Goal: Task Accomplishment & Management: Use online tool/utility

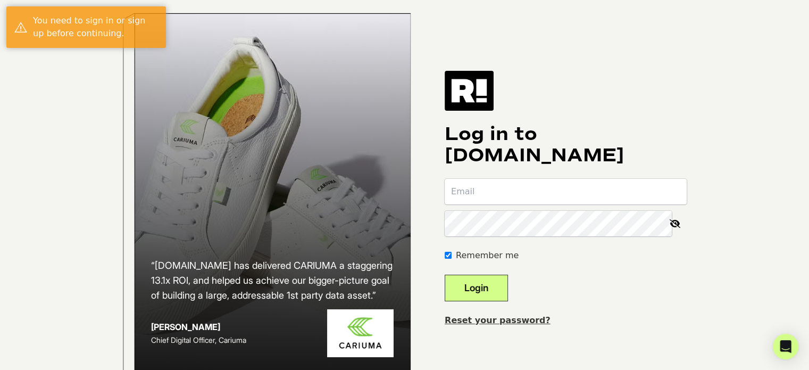
type input "ronb@xtra-pc.com"
click at [497, 301] on button "Login" at bounding box center [476, 288] width 63 height 27
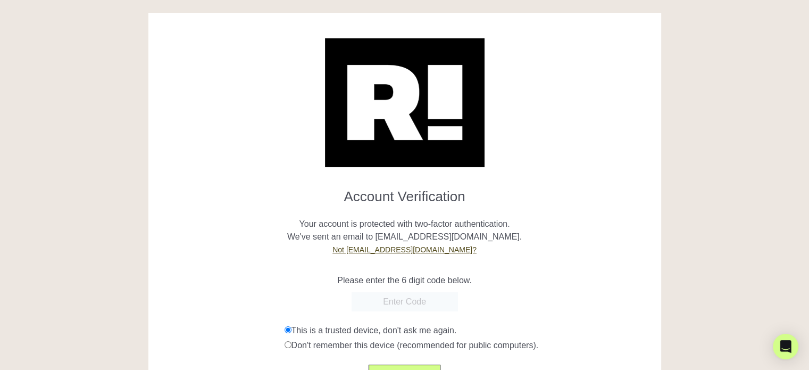
paste input "339519"
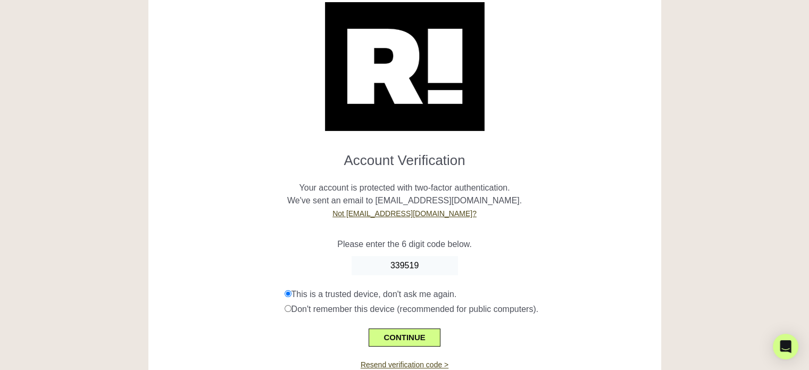
scroll to position [78, 0]
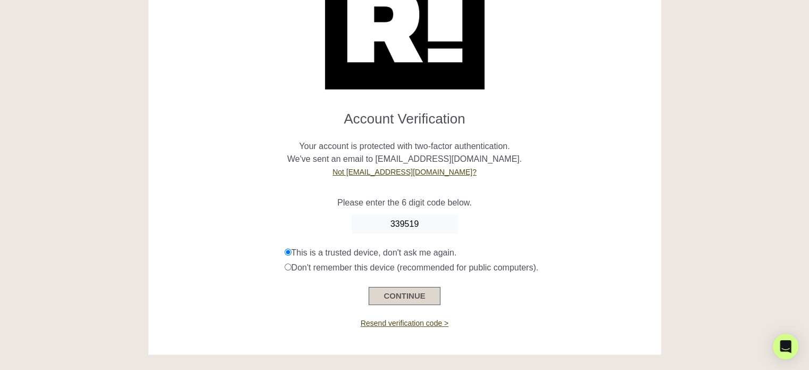
type input "339519"
click at [410, 294] on button "CONTINUE" at bounding box center [404, 296] width 71 height 18
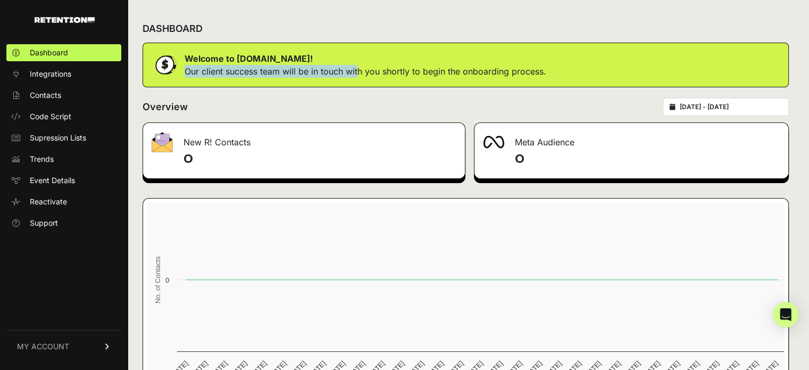
drag, startPoint x: 329, startPoint y: 69, endPoint x: 594, endPoint y: 49, distance: 265.2
click at [594, 49] on div "Welcome to Retention.com! Our client success team will be in touch with you sho…" at bounding box center [466, 65] width 647 height 45
click at [53, 113] on span "Code Script" at bounding box center [51, 116] width 42 height 11
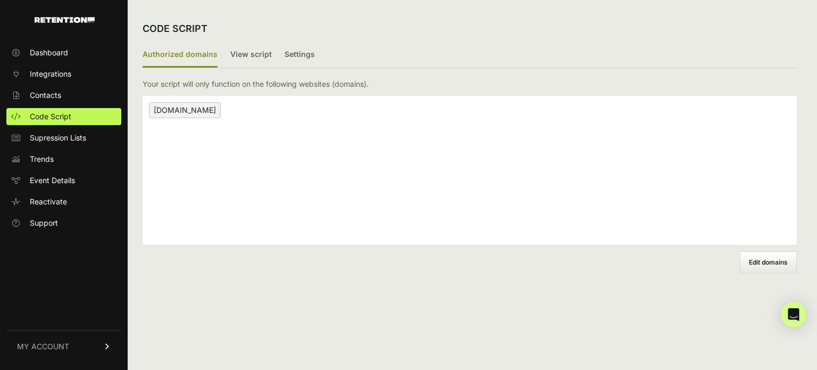
click at [192, 110] on span "[DOMAIN_NAME]" at bounding box center [185, 110] width 72 height 16
click at [245, 55] on label "View script" at bounding box center [251, 55] width 42 height 25
click at [0, 0] on input "View script" at bounding box center [0, 0] width 0 height 0
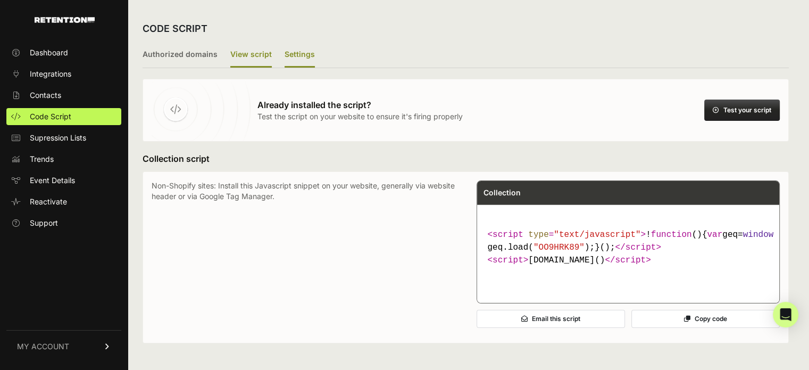
click at [298, 55] on label "Settings" at bounding box center [300, 55] width 30 height 25
click at [0, 0] on input "Settings" at bounding box center [0, 0] width 0 height 0
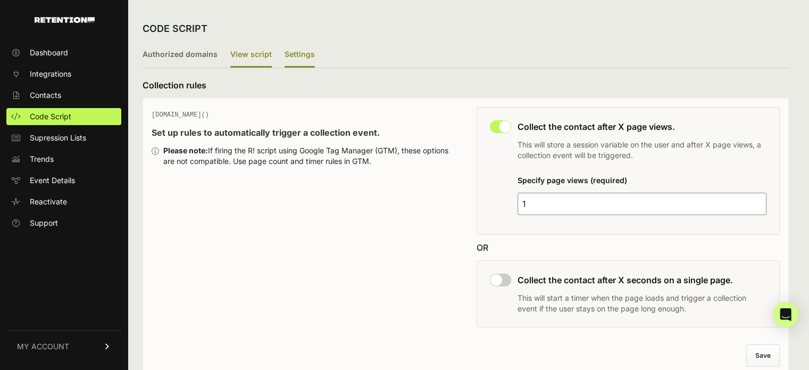
click at [254, 58] on label "View script" at bounding box center [251, 55] width 42 height 25
click at [0, 0] on input "View script" at bounding box center [0, 0] width 0 height 0
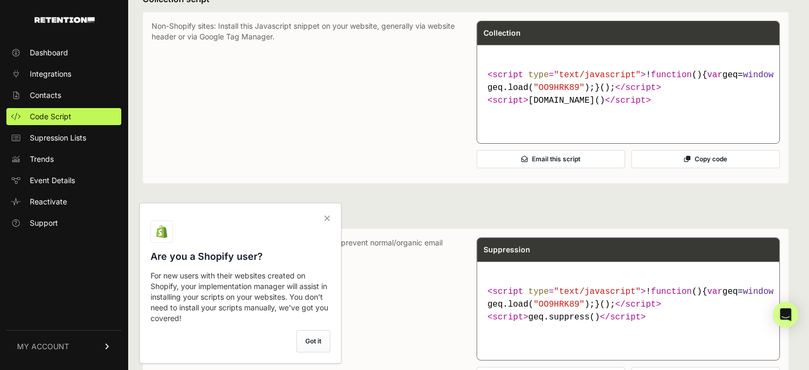
scroll to position [106, 0]
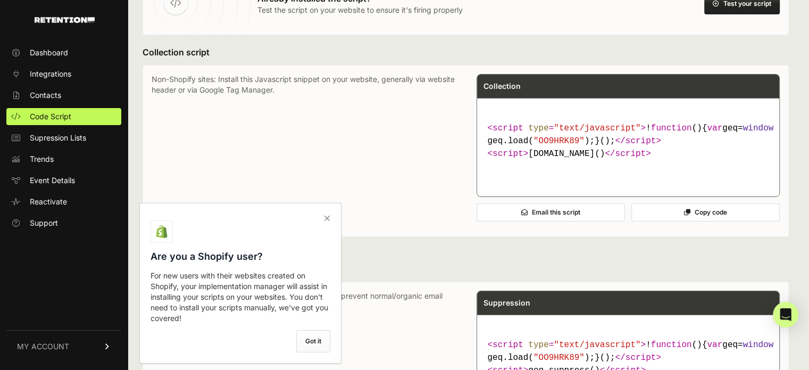
drag, startPoint x: 242, startPoint y: 76, endPoint x: 316, endPoint y: 93, distance: 75.8
click at [316, 93] on p "Non-Shopify sites: Install this Javascript snippet on your website, generally v…" at bounding box center [304, 151] width 304 height 154
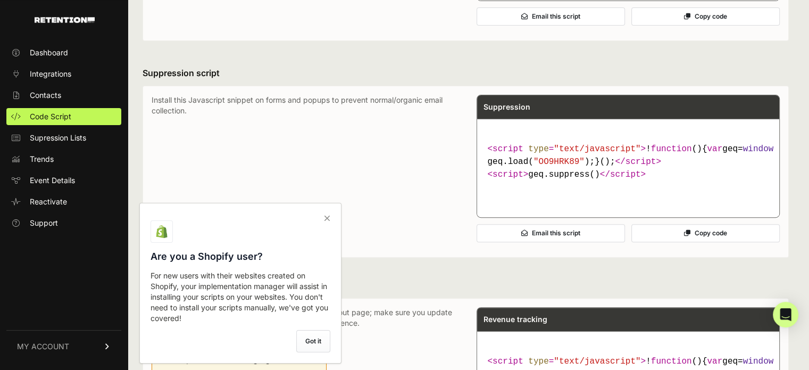
scroll to position [319, 0]
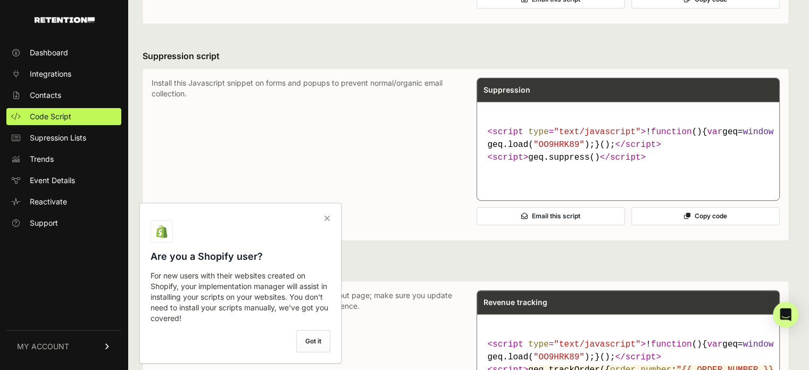
click at [328, 214] on icon at bounding box center [327, 218] width 15 height 17
click at [0, 0] on input "checkbox" at bounding box center [0, 0] width 0 height 0
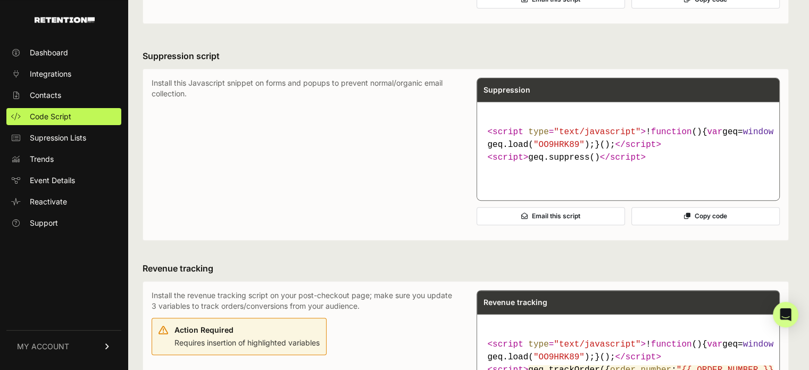
drag, startPoint x: 270, startPoint y: 115, endPoint x: 448, endPoint y: 135, distance: 179.3
click at [448, 135] on p "Install this Javascript snippet on forms and popups to prevent normal/organic e…" at bounding box center [304, 155] width 304 height 154
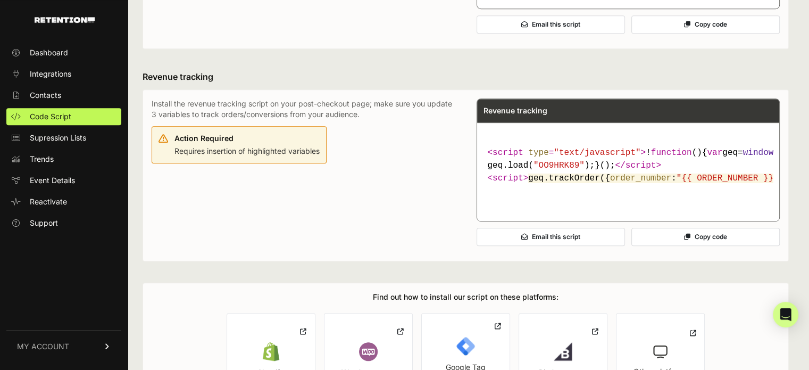
scroll to position [479, 0]
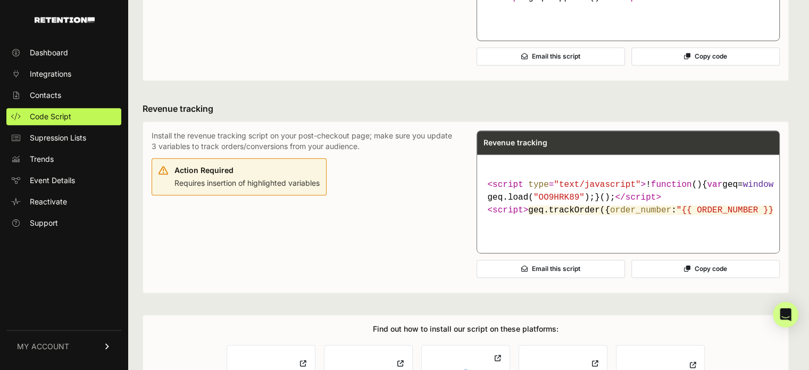
drag, startPoint x: 226, startPoint y: 246, endPoint x: 336, endPoint y: 248, distance: 110.2
click at [336, 248] on div "Install the revenue tracking script on your post-checkout page; make sure you u…" at bounding box center [304, 207] width 304 height 154
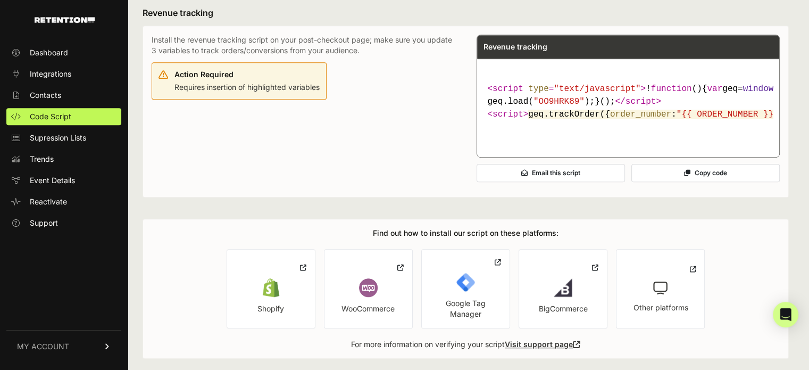
scroll to position [692, 0]
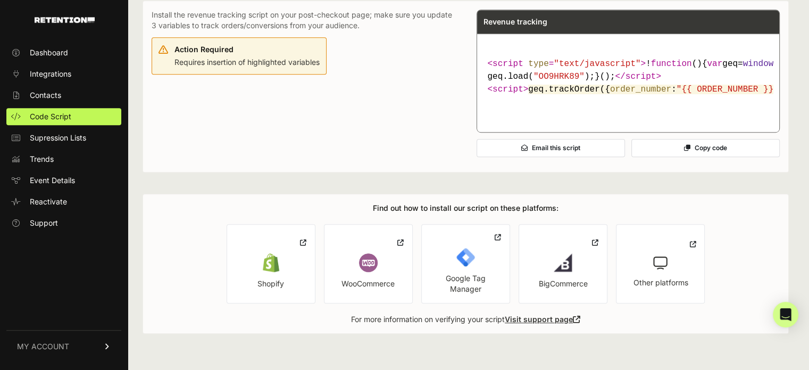
click at [656, 271] on icon at bounding box center [660, 263] width 16 height 16
